Goal: Task Accomplishment & Management: Manage account settings

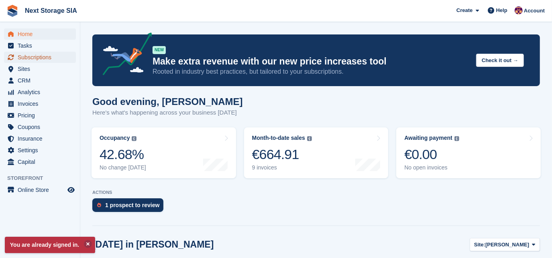
click at [31, 59] on span "Subscriptions" at bounding box center [42, 57] width 48 height 11
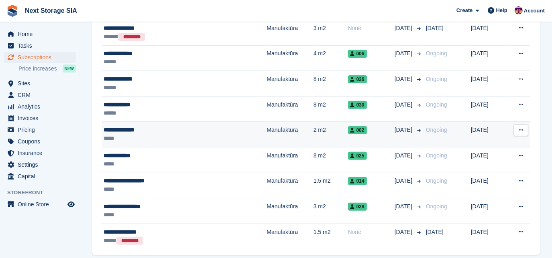
scroll to position [196, 0]
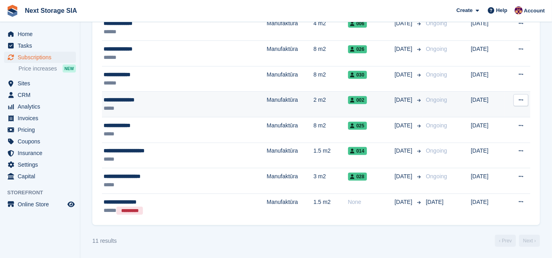
click at [169, 106] on div "*****" at bounding box center [158, 108] width 108 height 8
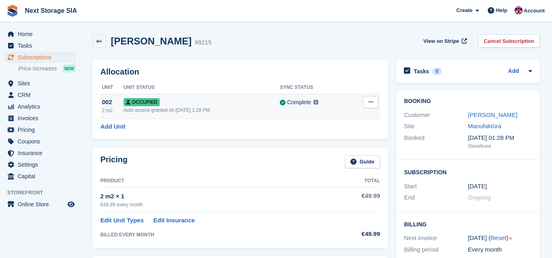
click at [374, 104] on button at bounding box center [370, 102] width 15 height 12
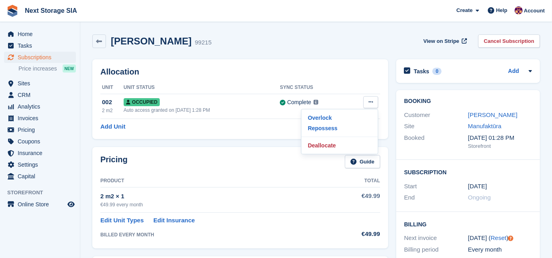
click at [193, 136] on div "Allocation Unit Unit Status Sync Status 002 2 m2 Occupied Auto access granted o…" at bounding box center [240, 99] width 296 height 80
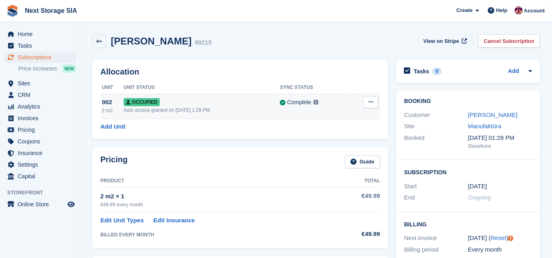
click at [179, 104] on div "Occupied" at bounding box center [202, 102] width 156 height 8
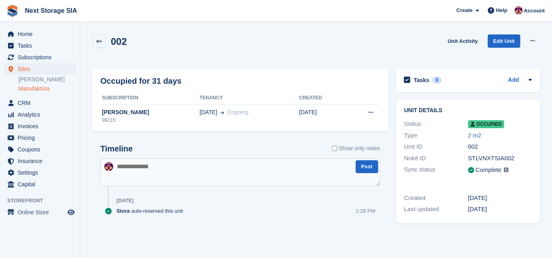
click at [107, 41] on div "002" at bounding box center [109, 42] width 35 height 14
click at [102, 41] on icon at bounding box center [99, 42] width 6 height 6
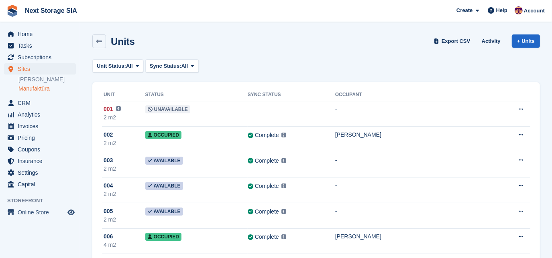
scroll to position [73, 0]
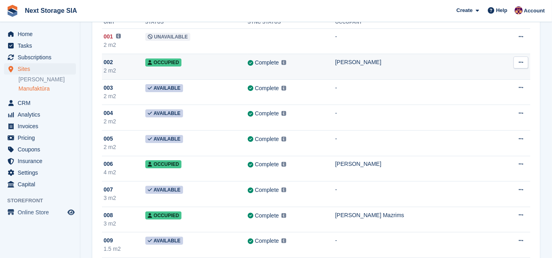
click at [171, 63] on span "Occupied" at bounding box center [163, 63] width 36 height 8
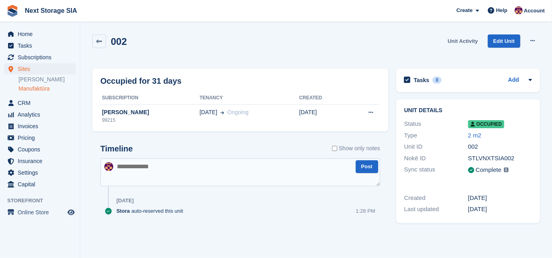
click at [474, 43] on link "Unit Activity" at bounding box center [462, 41] width 37 height 13
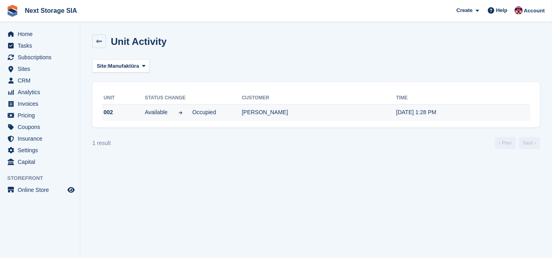
click at [285, 114] on td "[PERSON_NAME]" at bounding box center [319, 112] width 154 height 17
click at [98, 39] on icon at bounding box center [99, 42] width 6 height 6
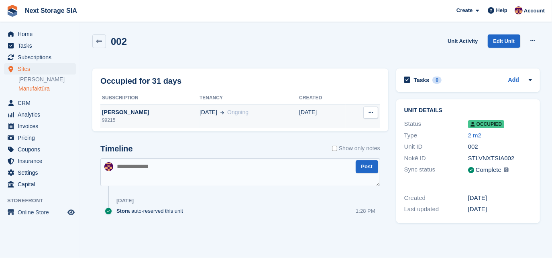
click at [368, 112] on icon at bounding box center [370, 112] width 4 height 5
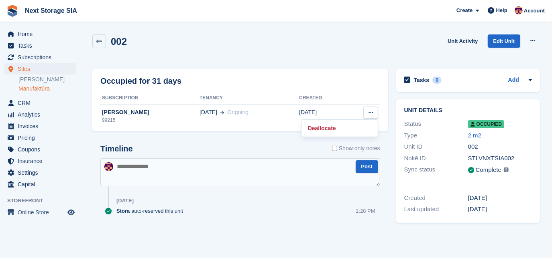
click at [298, 62] on div "002 Unit Activity Edit Unit Overlock Repossess Deallocate" at bounding box center [316, 48] width 456 height 34
click at [33, 161] on span "Insurance" at bounding box center [42, 161] width 48 height 11
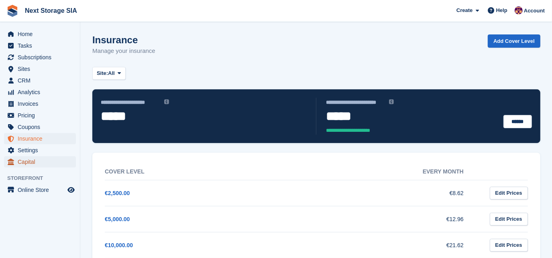
click at [33, 161] on span "Capital" at bounding box center [42, 162] width 48 height 11
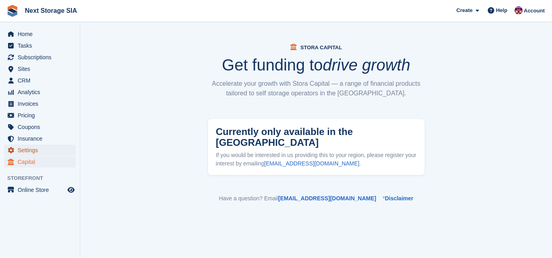
click at [37, 149] on span "Settings" at bounding box center [42, 150] width 48 height 11
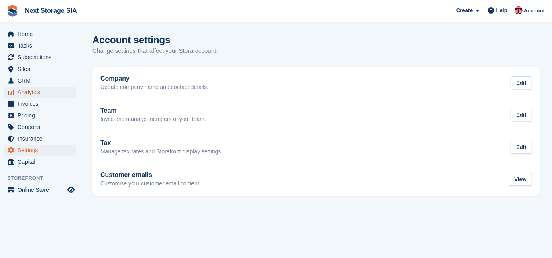
click at [39, 90] on span "Analytics" at bounding box center [42, 92] width 48 height 11
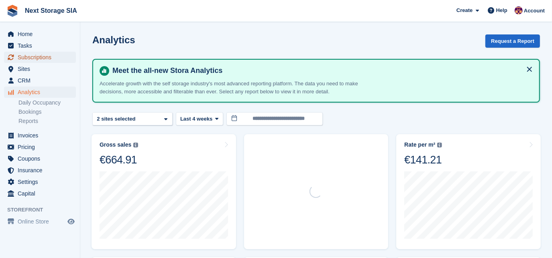
click at [39, 57] on span "Subscriptions" at bounding box center [42, 57] width 48 height 11
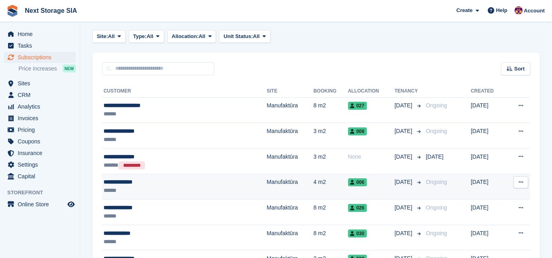
scroll to position [109, 0]
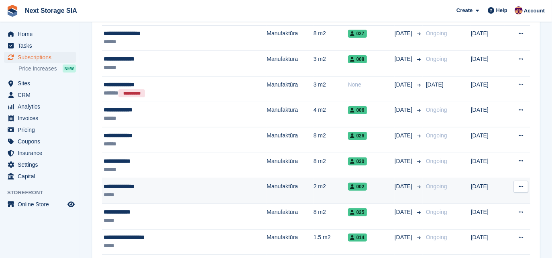
click at [174, 194] on div "*****" at bounding box center [158, 195] width 108 height 8
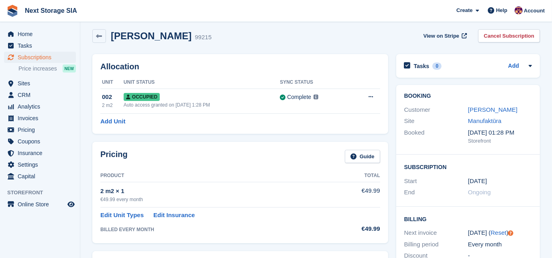
scroll to position [109, 0]
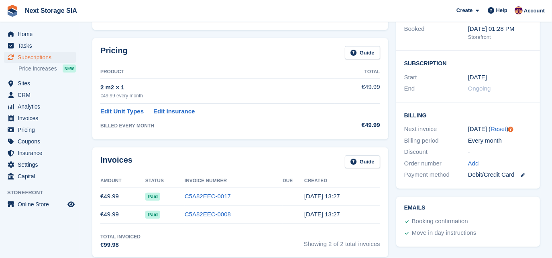
click at [437, 100] on div "Subscription Start [DATE] End Ongoing" at bounding box center [468, 77] width 144 height 52
drag, startPoint x: 468, startPoint y: 127, endPoint x: 532, endPoint y: 125, distance: 64.6
click at [532, 125] on div "Billing Next invoice [DATE] ( Reset ) Billing period Every month Discount - Ord…" at bounding box center [468, 146] width 144 height 86
drag, startPoint x: 532, startPoint y: 125, endPoint x: 529, endPoint y: 109, distance: 16.5
click at [529, 109] on div "Billing Next invoice [DATE] ( Reset ) Billing period Every month Discount - Ord…" at bounding box center [468, 146] width 144 height 86
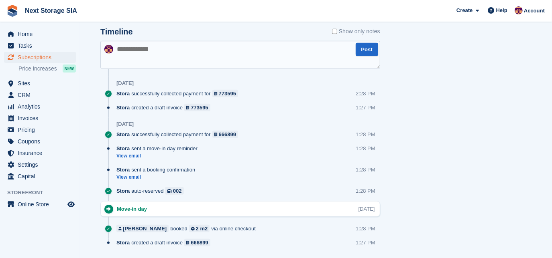
scroll to position [451, 0]
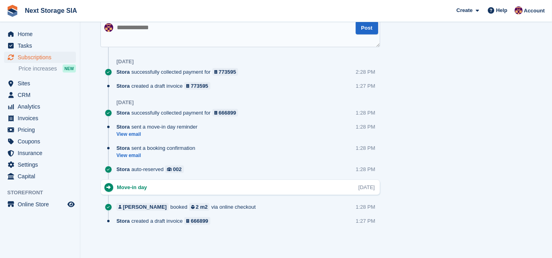
drag, startPoint x: 206, startPoint y: 206, endPoint x: 286, endPoint y: 204, distance: 79.9
click at [286, 204] on div "[PERSON_NAME] booked 2 m2 via online checkout 1:28 PM" at bounding box center [248, 210] width 264 height 14
drag, startPoint x: 286, startPoint y: 204, endPoint x: 286, endPoint y: 216, distance: 11.2
click at [286, 216] on div "[PERSON_NAME] booked 2 m2 via online checkout 1:28 PM" at bounding box center [248, 210] width 264 height 14
drag, startPoint x: 168, startPoint y: 222, endPoint x: 233, endPoint y: 217, distance: 65.6
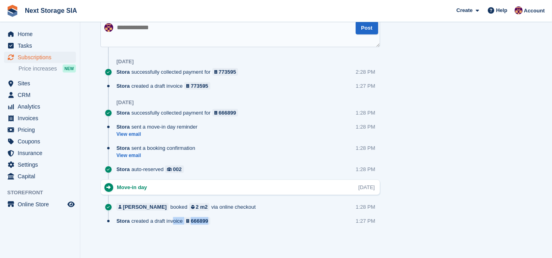
click at [233, 218] on div "Stora created a draft invoice 666899 1:27 PM" at bounding box center [248, 225] width 264 height 14
drag, startPoint x: 233, startPoint y: 217, endPoint x: 254, endPoint y: 224, distance: 22.2
click at [254, 224] on div "Stora created a draft invoice 666899 1:27 PM" at bounding box center [248, 225] width 264 height 14
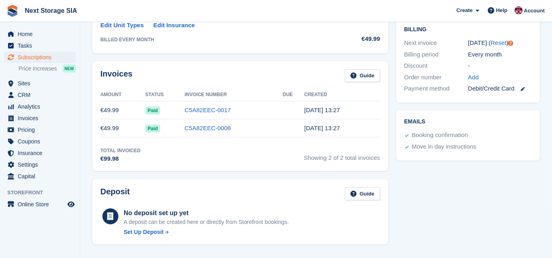
scroll to position [86, 0]
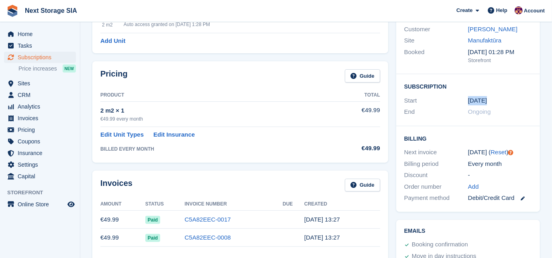
drag, startPoint x: 460, startPoint y: 97, endPoint x: 490, endPoint y: 98, distance: 30.5
click at [490, 98] on div "Start [DATE]" at bounding box center [468, 101] width 128 height 12
click at [490, 98] on div "[DATE]" at bounding box center [500, 100] width 64 height 9
drag, startPoint x: 490, startPoint y: 98, endPoint x: 487, endPoint y: 104, distance: 5.9
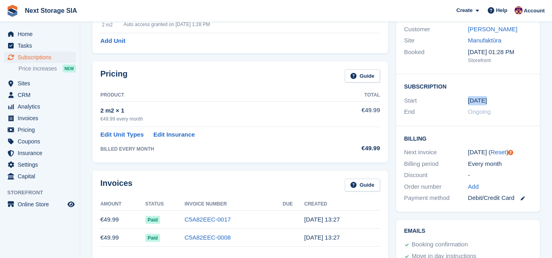
click at [487, 104] on div "[DATE]" at bounding box center [500, 100] width 64 height 9
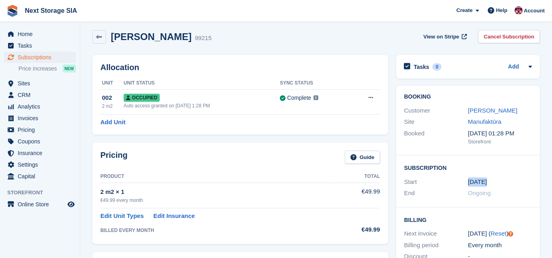
scroll to position [0, 0]
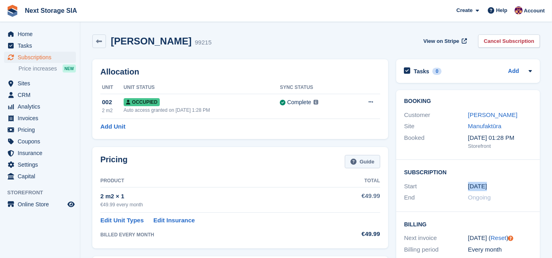
click at [358, 163] on link "Guide" at bounding box center [362, 161] width 35 height 13
click at [445, 160] on div "Subscription Start [DATE] End Ongoing" at bounding box center [468, 186] width 144 height 52
click at [515, 40] on link "Cancel Subscription" at bounding box center [509, 41] width 62 height 13
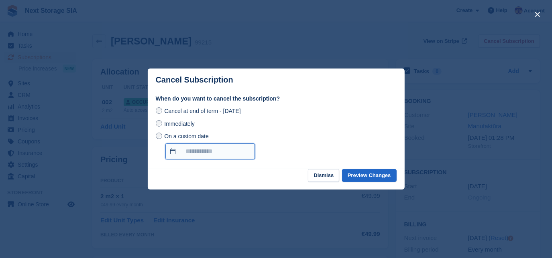
click at [185, 150] on input "On a custom date" at bounding box center [210, 152] width 90 height 16
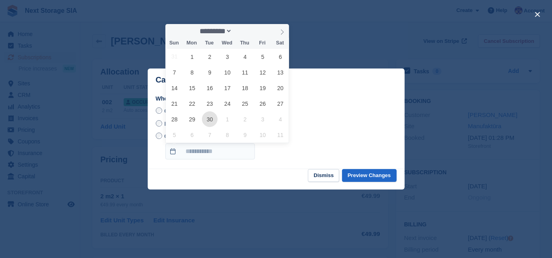
click at [212, 120] on span "30" at bounding box center [210, 120] width 16 height 16
type input "**********"
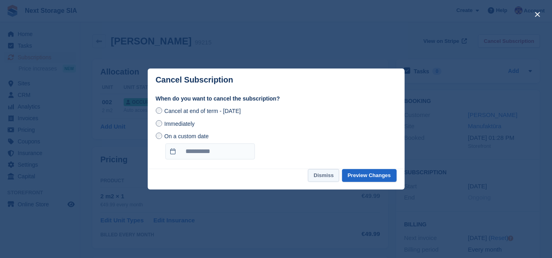
click at [323, 174] on button "Dismiss" at bounding box center [323, 175] width 31 height 13
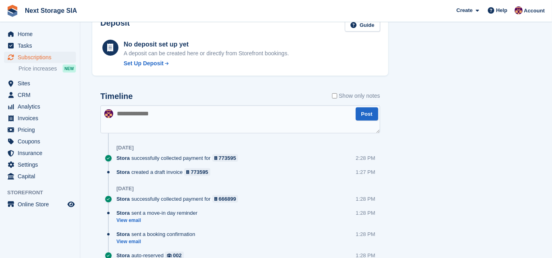
scroll to position [365, 0]
